Goal: Check status

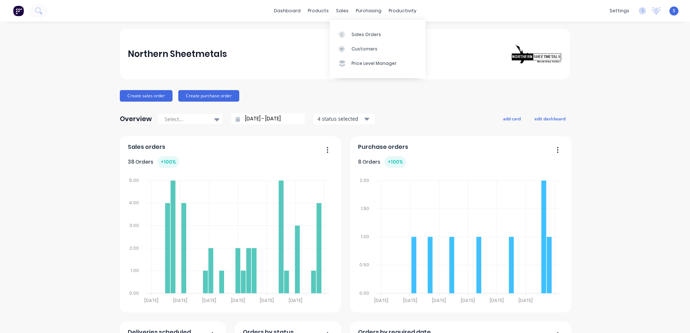
click at [350, 39] on link "Sales Orders" at bounding box center [378, 34] width 96 height 14
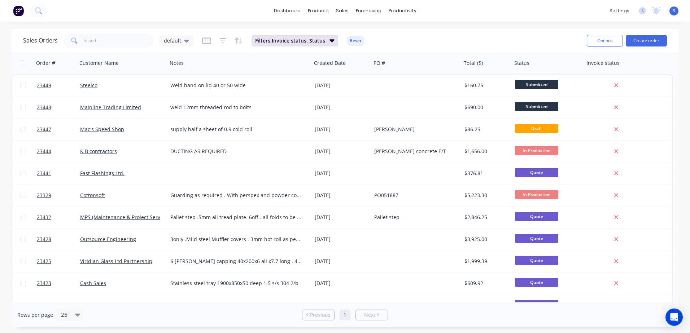
click at [539, 83] on span "Submitted" at bounding box center [536, 84] width 43 height 9
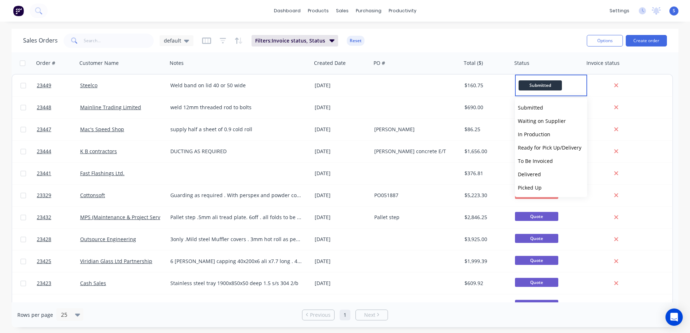
click at [548, 133] on span "In Production" at bounding box center [534, 134] width 32 height 7
